Goal: Ask a question

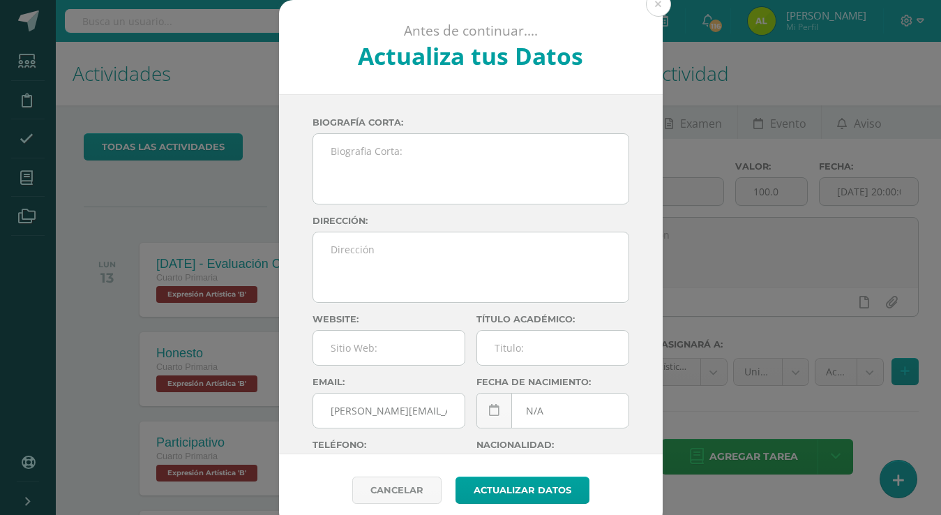
click at [692, 89] on div "Antes de continuar.... Actualiza tus Datos [PERSON_NAME] CnaHawWkMZee39aX5h73aQ…" at bounding box center [471, 263] width 930 height 526
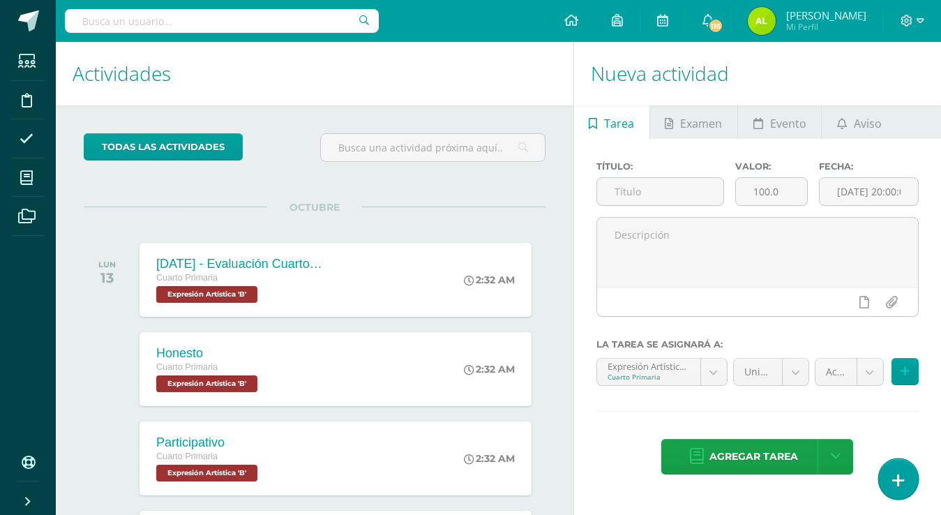
click at [897, 473] on icon at bounding box center [898, 480] width 13 height 16
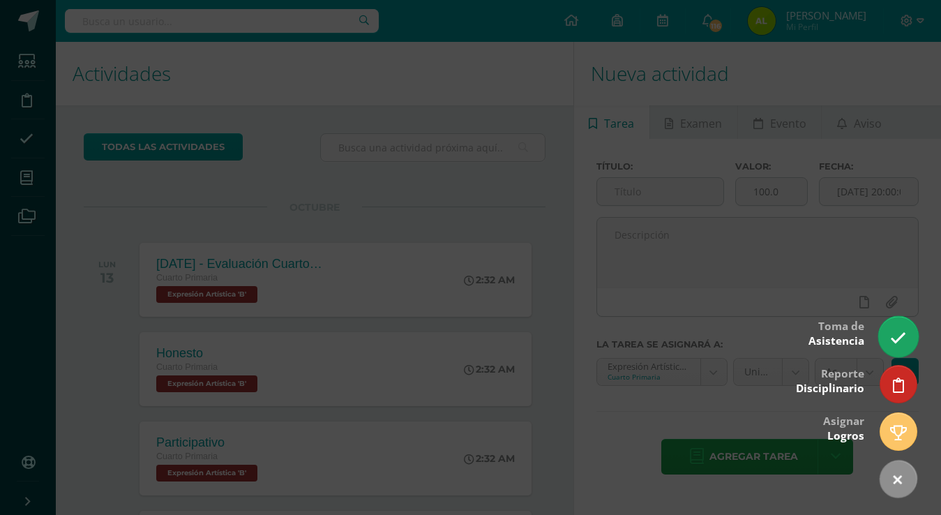
click at [902, 334] on icon at bounding box center [898, 338] width 16 height 16
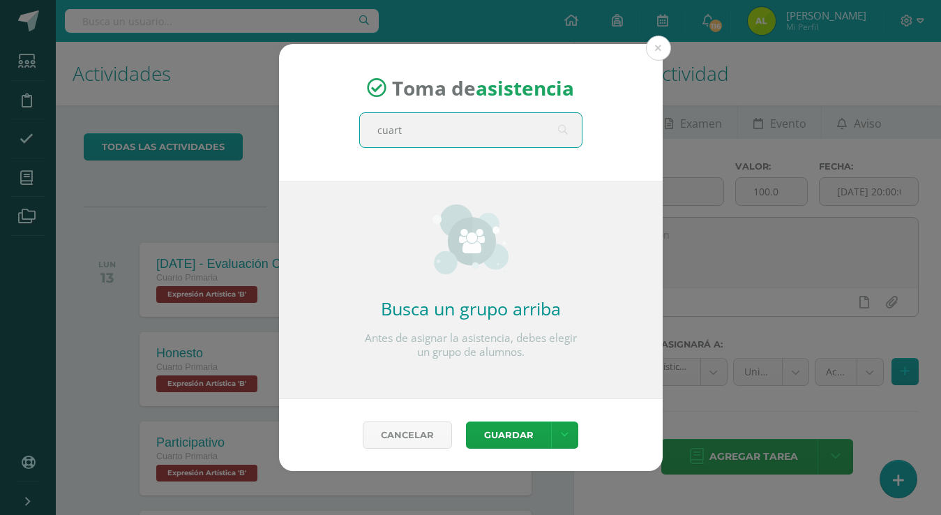
type input "cuarto"
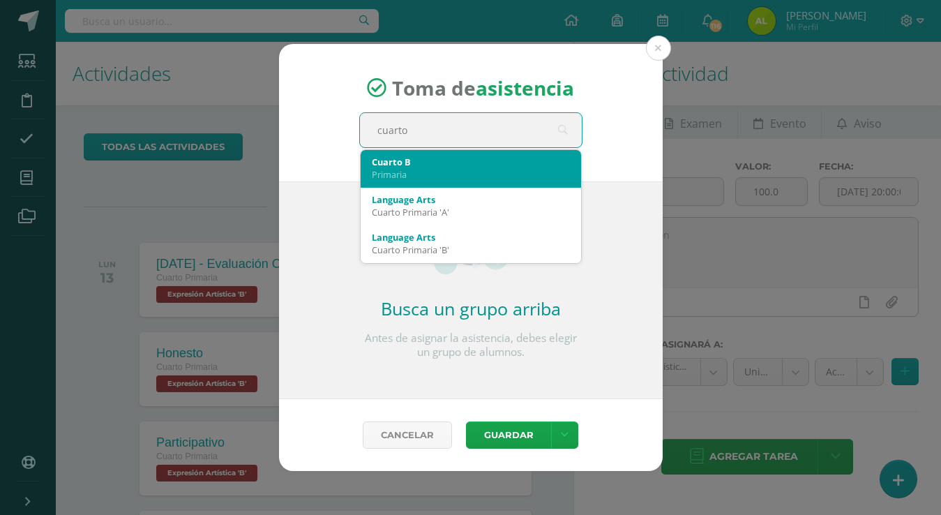
click at [418, 169] on div "Primaria" at bounding box center [471, 174] width 198 height 13
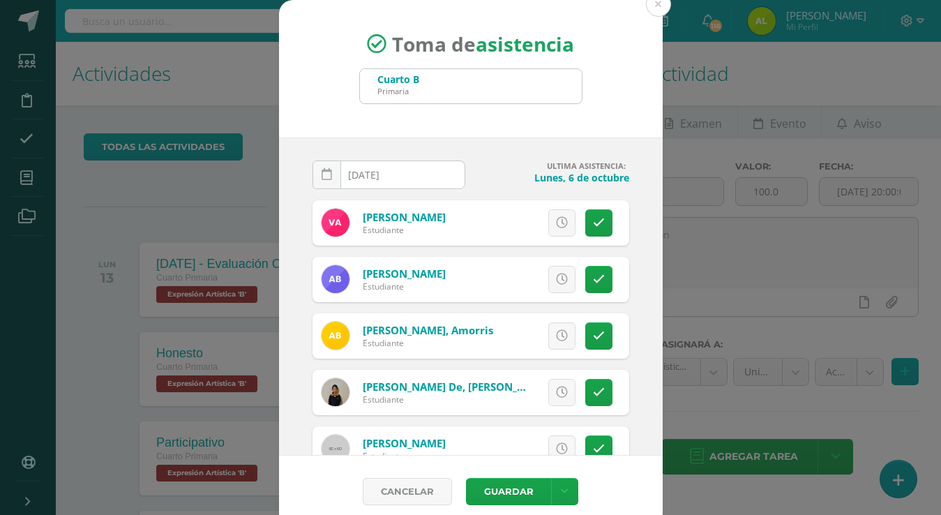
click at [562, 228] on icon at bounding box center [562, 223] width 12 height 12
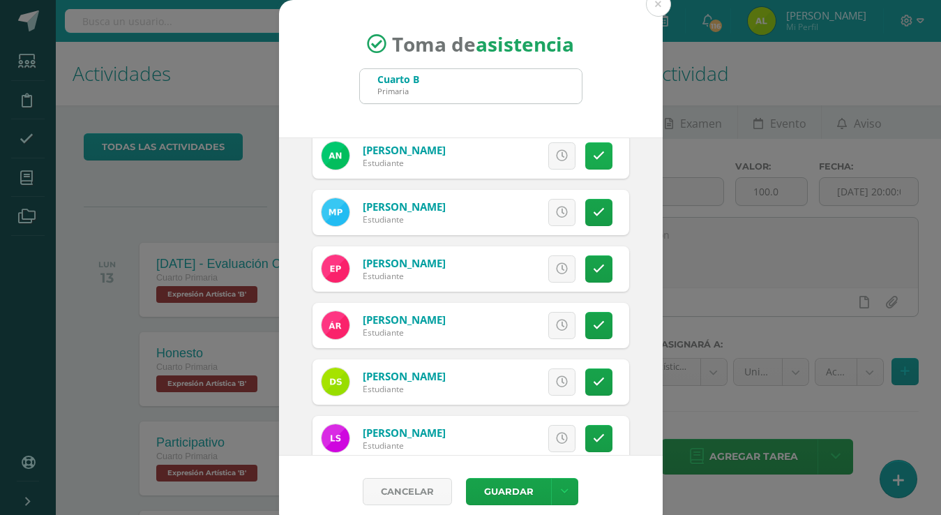
scroll to position [694, 0]
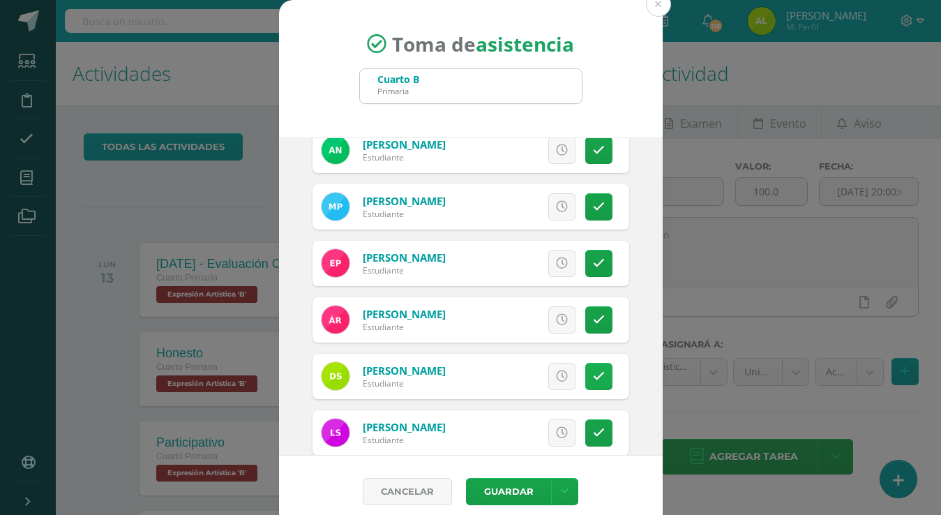
click at [598, 381] on icon at bounding box center [599, 376] width 12 height 12
click at [486, 491] on button "Guardar" at bounding box center [508, 491] width 85 height 27
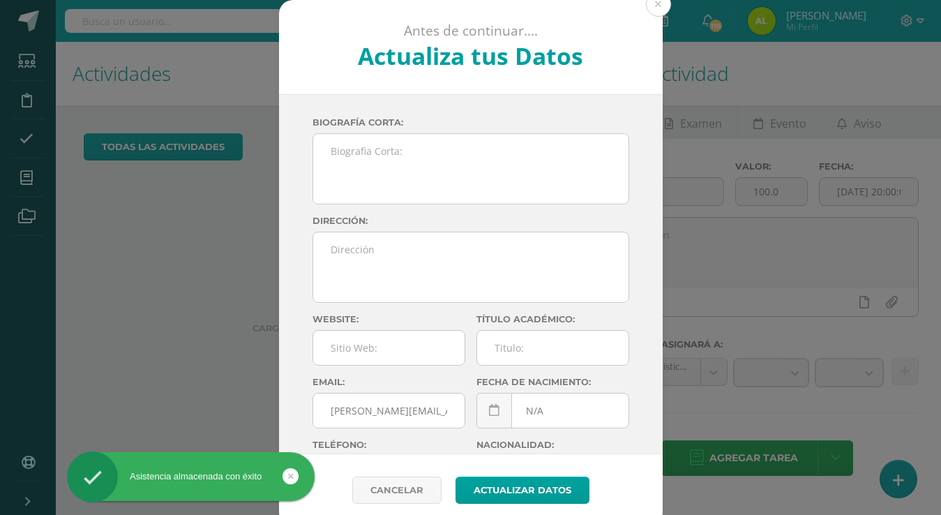
click at [664, 10] on button at bounding box center [658, 4] width 25 height 25
